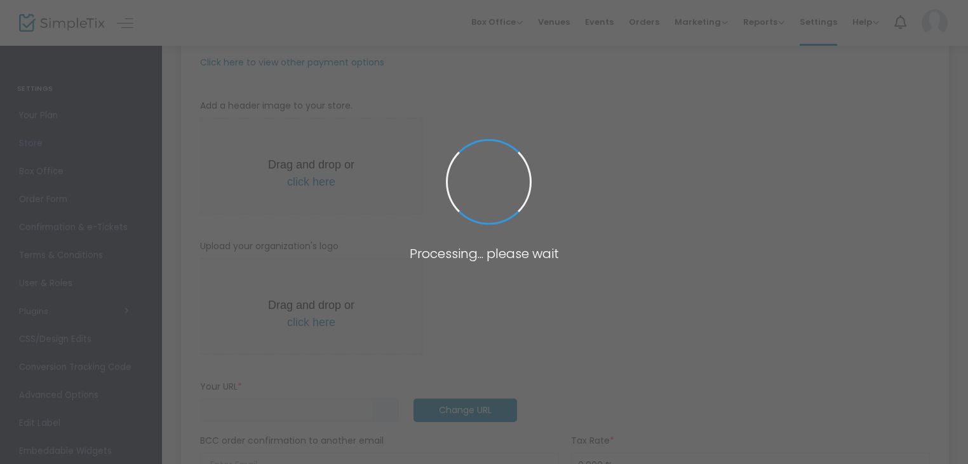
scroll to position [127, 0]
type input "[URL]"
radio input "false"
radio input "true"
type input "DREAM TEAM LLC"
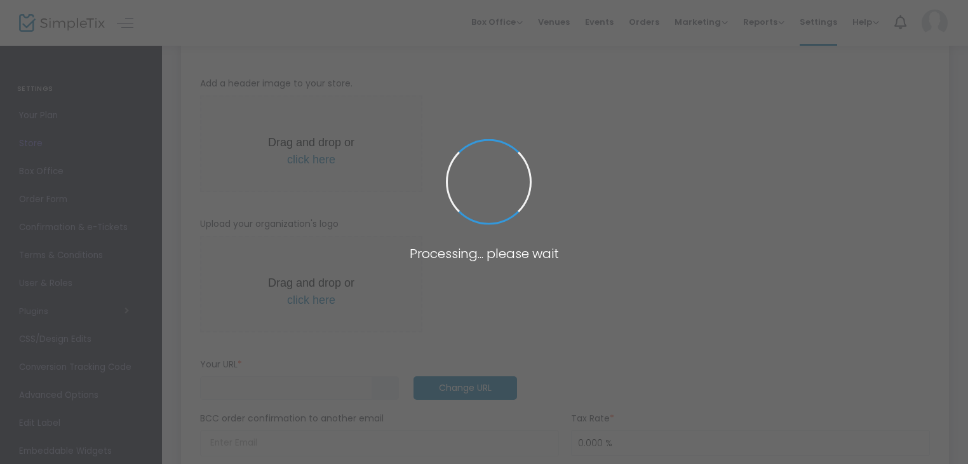
type input "2093127829"
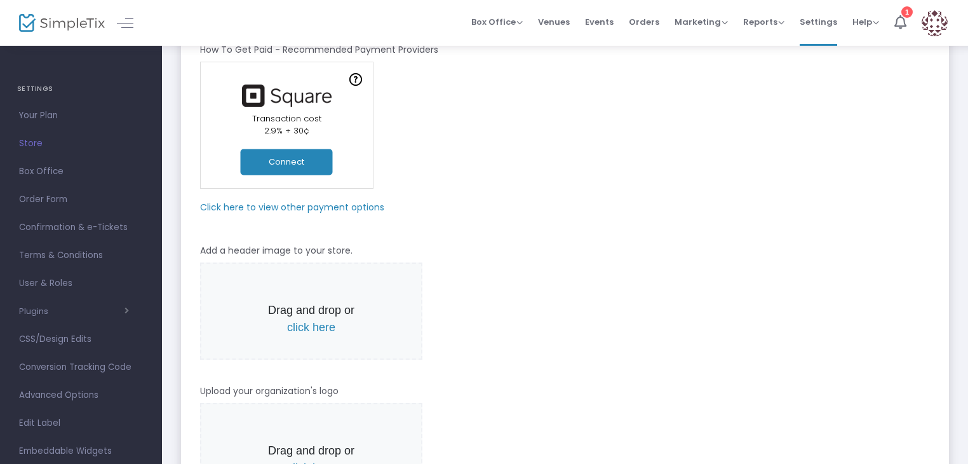
click at [351, 203] on m-panel-subtitle "Click here to view other payment options" at bounding box center [292, 207] width 184 height 13
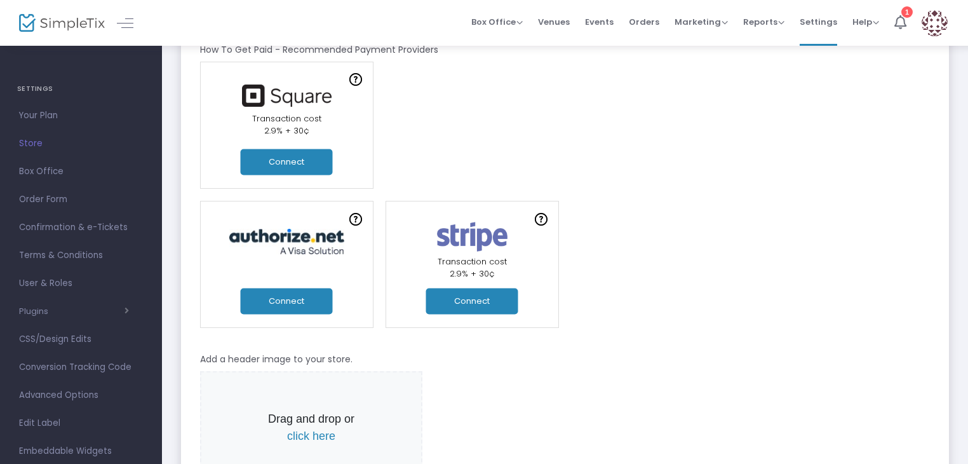
click at [444, 305] on button "Connect" at bounding box center [472, 301] width 92 height 26
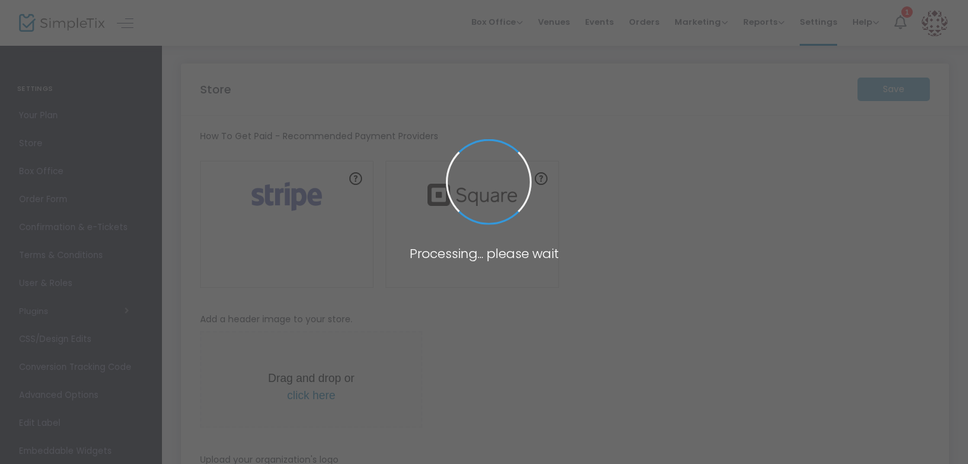
type input "[URL]"
radio input "false"
radio input "true"
type input "DREAM TEAM LLC"
type input "2093127829"
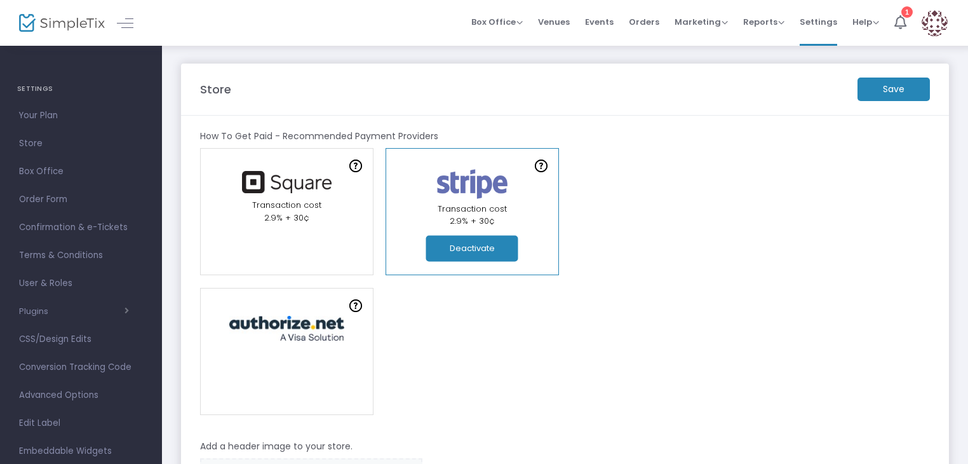
click at [887, 92] on m-button "Save" at bounding box center [894, 89] width 72 height 24
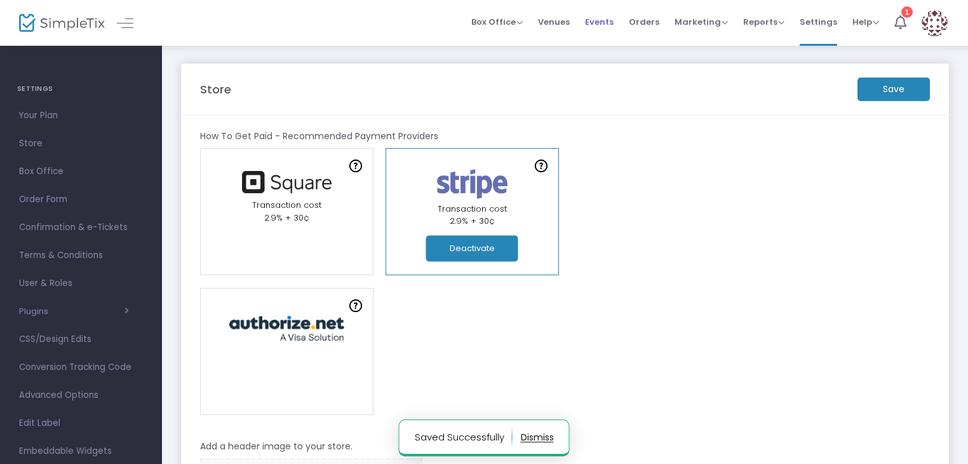
click at [603, 24] on span "Events" at bounding box center [599, 22] width 29 height 32
